Goal: Task Accomplishment & Management: Use online tool/utility

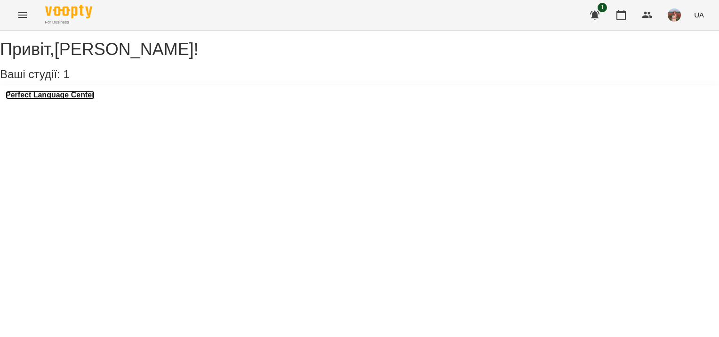
click at [89, 99] on h3 "Perfect Language Center" at bounding box center [50, 95] width 89 height 8
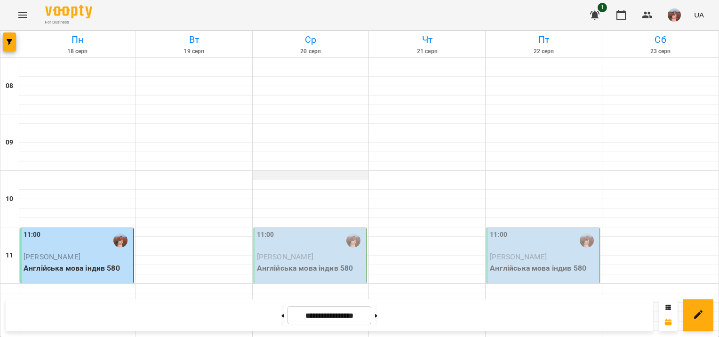
scroll to position [565, 0]
click at [282, 313] on button at bounding box center [283, 315] width 2 height 21
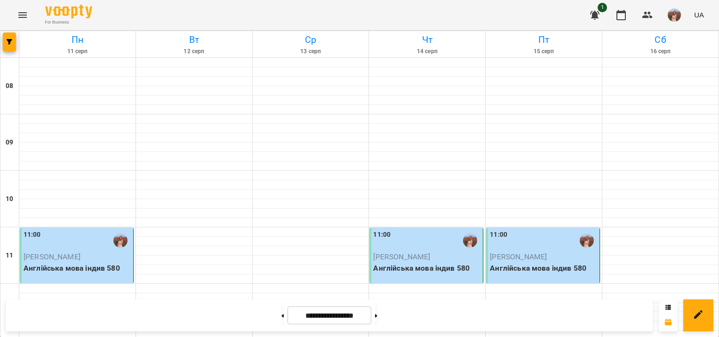
scroll to position [525, 0]
click at [282, 313] on button at bounding box center [283, 315] width 2 height 21
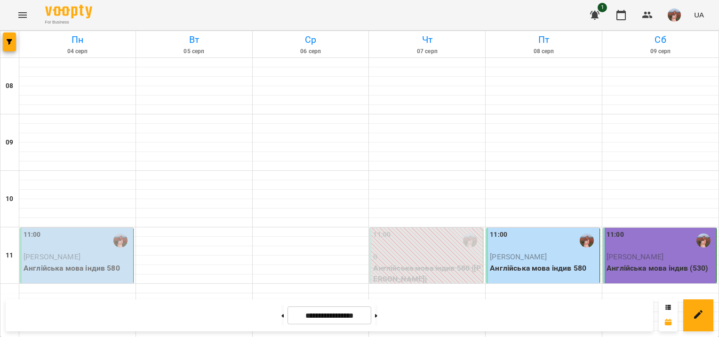
scroll to position [667, 0]
click at [378, 313] on button at bounding box center [376, 315] width 2 height 21
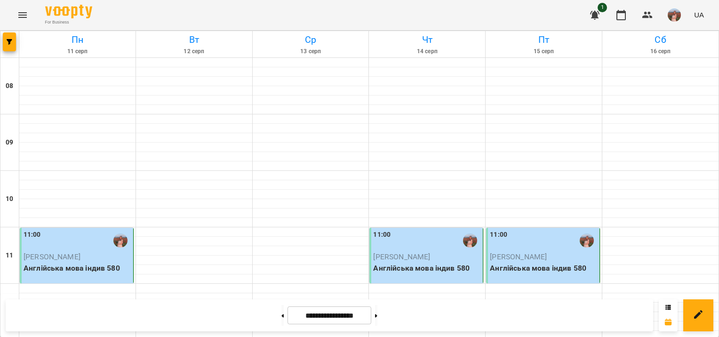
scroll to position [0, 0]
click at [282, 313] on button at bounding box center [283, 315] width 2 height 21
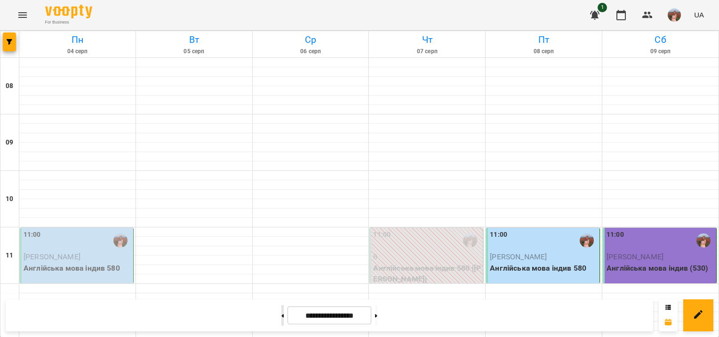
click at [282, 313] on button at bounding box center [283, 315] width 2 height 21
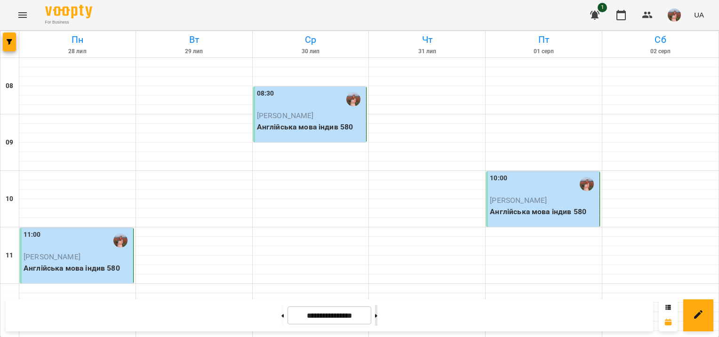
click at [378, 313] on icon at bounding box center [376, 315] width 2 height 3
type input "**********"
